Goal: Task Accomplishment & Management: Use online tool/utility

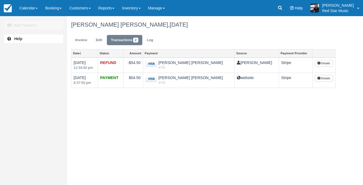
click at [28, 5] on link "Calendar" at bounding box center [29, 8] width 26 height 16
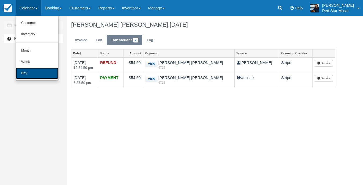
click at [31, 72] on link "Day" at bounding box center [37, 73] width 42 height 11
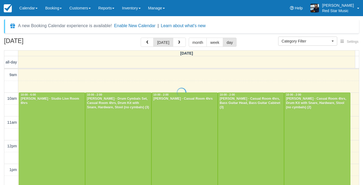
select select
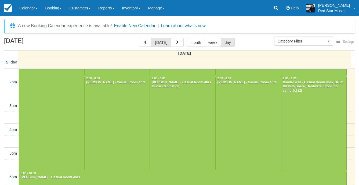
scroll to position [112, 0]
click at [113, 102] on div at bounding box center [117, 123] width 65 height 95
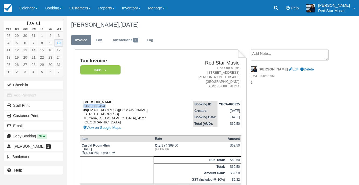
drag, startPoint x: 107, startPoint y: 107, endPoint x: 83, endPoint y: 107, distance: 24.5
click at [83, 107] on div "[PERSON_NAME] Dear 0493 800 494 [EMAIL_ADDRESS][DOMAIN_NAME] [STREET_ADDRESS] V…" at bounding box center [127, 115] width 94 height 31
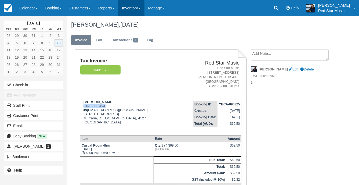
copy div "0493 800 494"
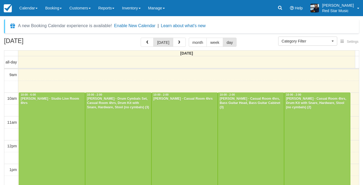
select select
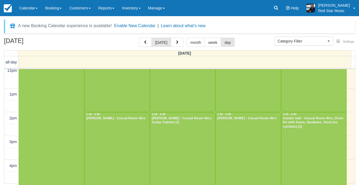
scroll to position [85, 0]
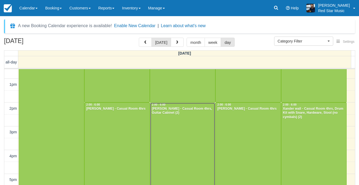
click at [175, 131] on div at bounding box center [182, 150] width 65 height 95
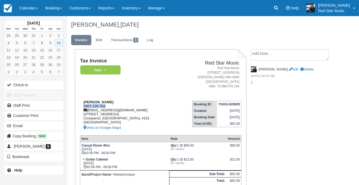
drag, startPoint x: 107, startPoint y: 106, endPoint x: 84, endPoint y: 106, distance: 22.8
click at [84, 106] on div "Jack Greenhill 0407 239 354 jackgreenhillmusic@gmail.com 14 Procyon Street Coor…" at bounding box center [127, 115] width 95 height 31
copy div "0407 239 354"
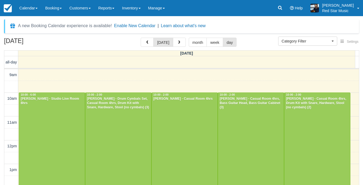
select select
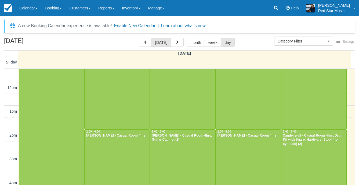
scroll to position [85, 0]
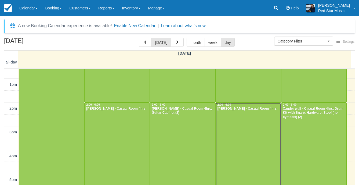
click at [256, 128] on div at bounding box center [248, 150] width 65 height 95
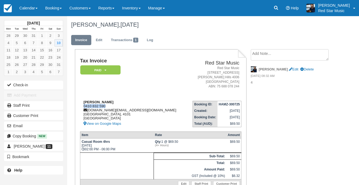
drag, startPoint x: 107, startPoint y: 106, endPoint x: 83, endPoint y: 106, distance: 23.6
click at [83, 106] on div "Pieter Jansen 0410 832 590 jansen.pm@gmail.com Queensland, 4101 Australia View …" at bounding box center [133, 113] width 107 height 27
copy div "0410 832 590"
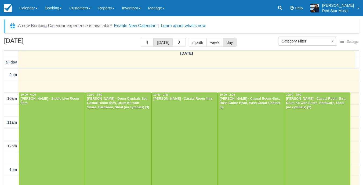
select select
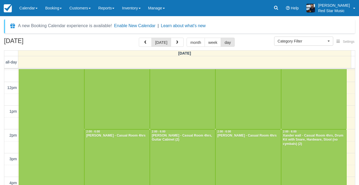
scroll to position [85, 0]
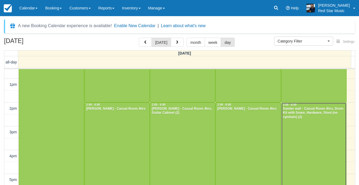
click at [292, 127] on div at bounding box center [314, 150] width 65 height 95
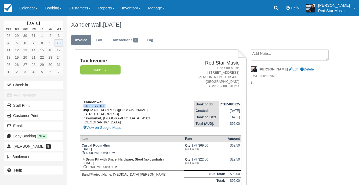
drag, startPoint x: 114, startPoint y: 105, endPoint x: 84, endPoint y: 105, distance: 29.8
click at [84, 105] on div "Xander wall 0438 877 188 xanderw01@hotmail.com 34 garden terrace newmarket, Que…" at bounding box center [128, 115] width 96 height 31
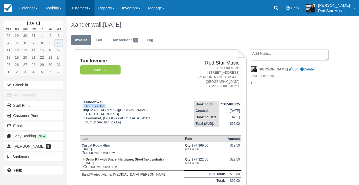
copy div "0438 877 188"
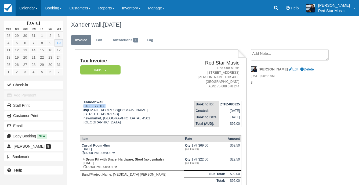
drag, startPoint x: 28, startPoint y: 6, endPoint x: 28, endPoint y: 11, distance: 4.9
click at [28, 6] on link "Calendar" at bounding box center [29, 8] width 26 height 16
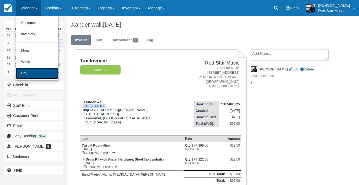
click at [38, 76] on link "Day" at bounding box center [37, 73] width 42 height 11
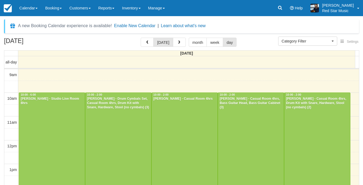
select select
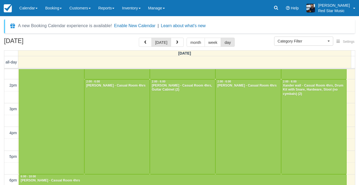
scroll to position [96, 0]
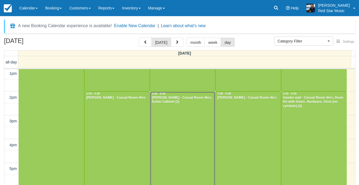
click at [184, 124] on div at bounding box center [182, 139] width 65 height 95
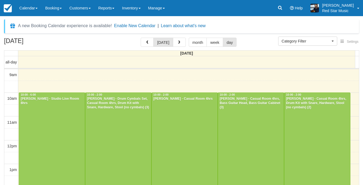
select select
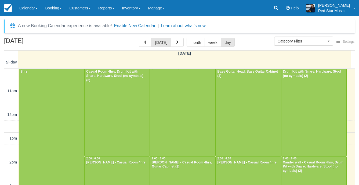
scroll to position [5, 0]
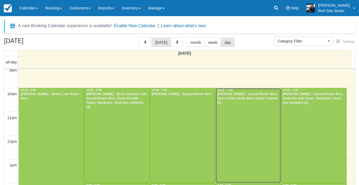
click at [259, 111] on div at bounding box center [248, 135] width 65 height 95
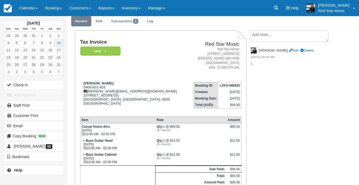
scroll to position [27, 0]
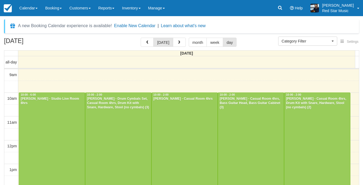
select select
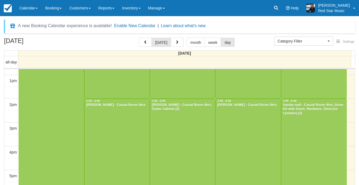
scroll to position [112, 0]
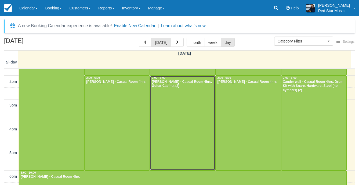
click at [176, 94] on div at bounding box center [182, 123] width 65 height 95
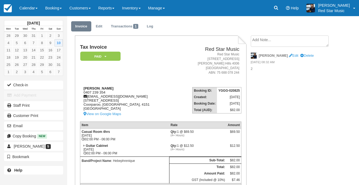
scroll to position [27, 0]
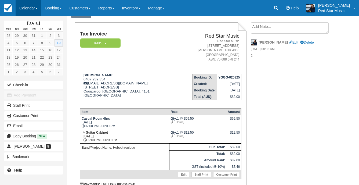
click at [18, 5] on link "Calendar" at bounding box center [29, 8] width 26 height 16
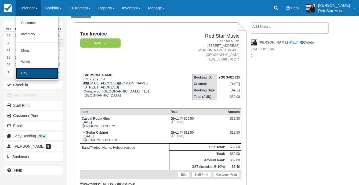
click at [37, 73] on link "Day" at bounding box center [37, 73] width 42 height 11
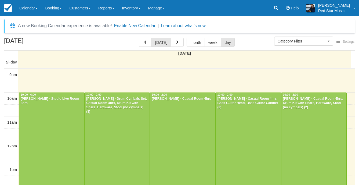
select select
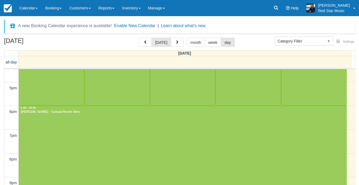
scroll to position [17, 0]
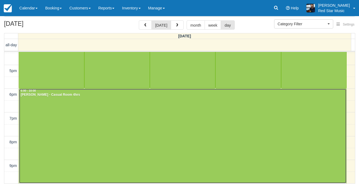
click at [100, 118] on div at bounding box center [183, 136] width 328 height 94
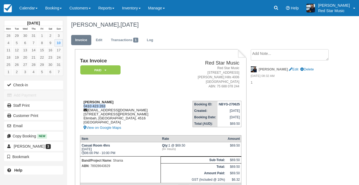
drag, startPoint x: 107, startPoint y: 106, endPoint x: 84, endPoint y: 107, distance: 22.9
click at [84, 107] on div "Koby Green 0410 423 263 kobyleegreen@gmail.com 49 Leray Rd Elimbah, Queensland,…" at bounding box center [127, 115] width 94 height 31
click at [292, 118] on div "Tax Invoice Paid   Pending Reserved Deposit Waiting Cancelled Red Star Music Re…" at bounding box center [201, 141] width 269 height 184
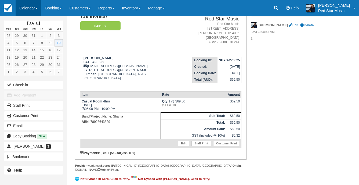
click at [26, 6] on link "Calendar" at bounding box center [29, 8] width 26 height 16
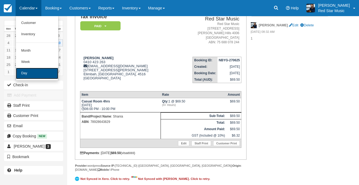
click at [16, 76] on link "Day" at bounding box center [37, 73] width 42 height 11
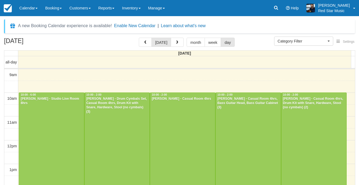
select select
